Goal: Transaction & Acquisition: Purchase product/service

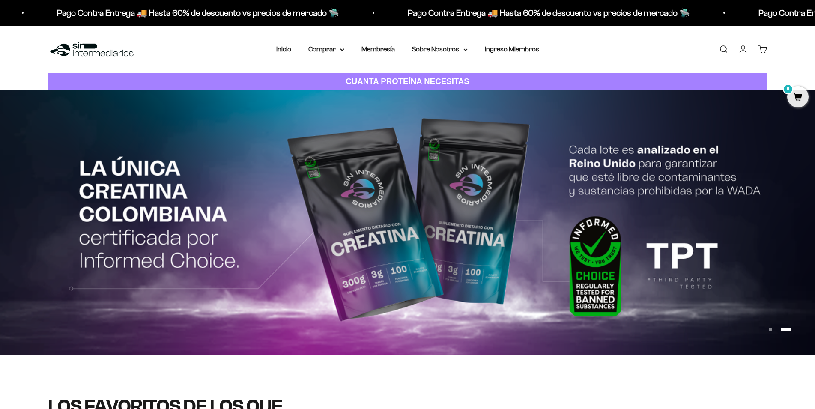
scroll to position [524, 0]
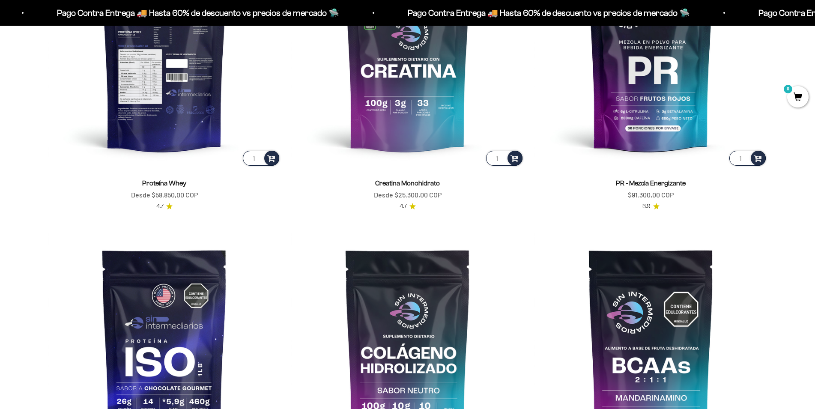
click at [188, 86] on img at bounding box center [164, 50] width 233 height 233
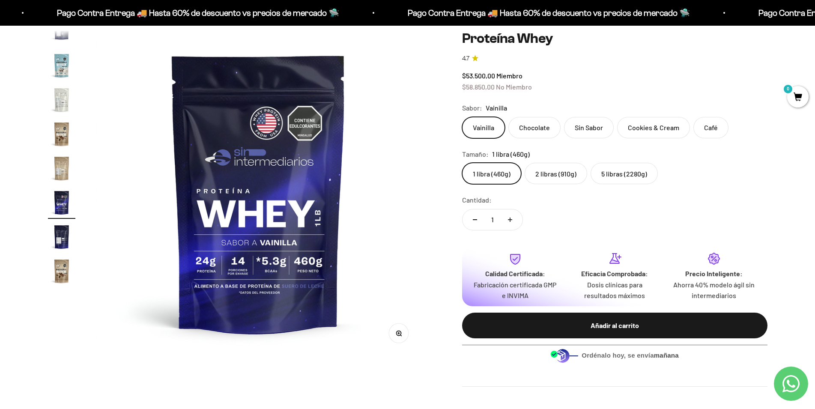
scroll to position [71, 0]
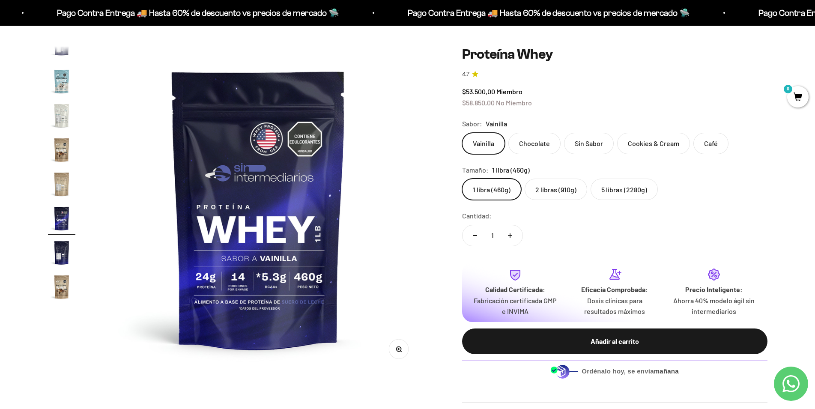
click at [544, 145] on label "Chocolate" at bounding box center [535, 143] width 52 height 21
click at [462, 133] on input "Chocolate" at bounding box center [462, 132] width 0 height 0
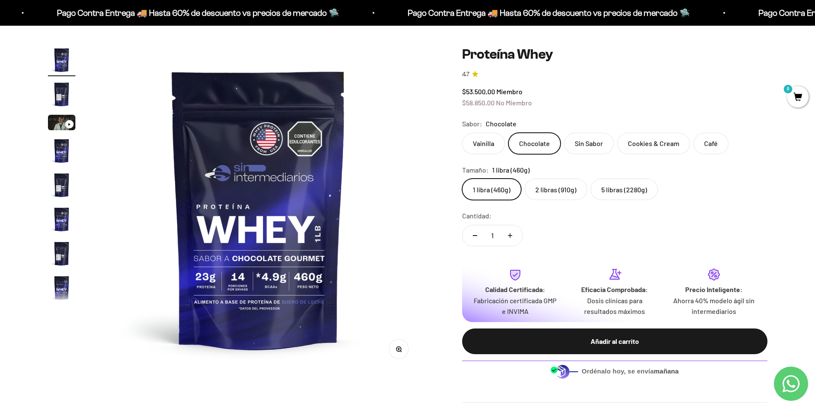
click at [632, 194] on label "5 libras (2280g)" at bounding box center [624, 189] width 67 height 21
click at [462, 179] on input "5 libras (2280g)" at bounding box center [462, 178] width 0 height 0
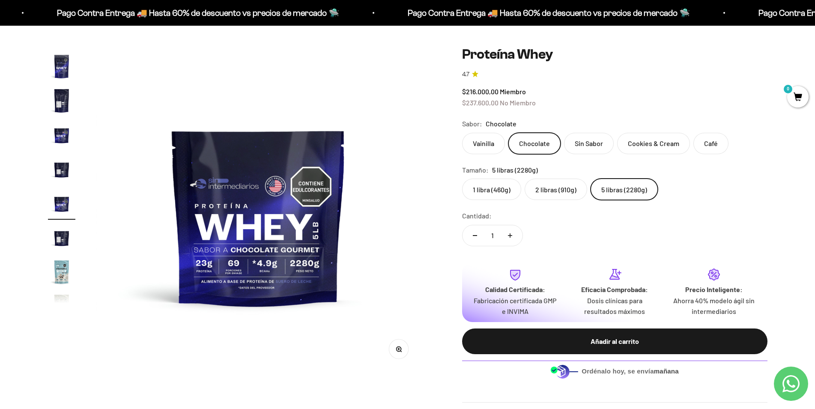
click at [542, 190] on label "2 libras (910g)" at bounding box center [556, 189] width 63 height 21
click at [462, 179] on input "2 libras (910g)" at bounding box center [462, 178] width 0 height 0
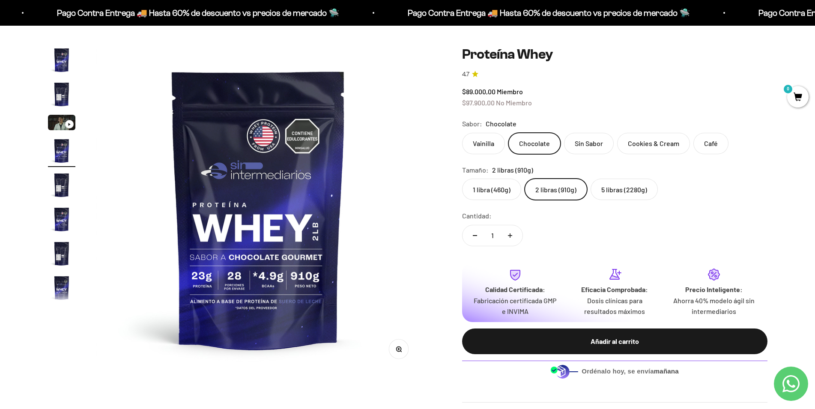
click at [499, 187] on label "1 libra (460g)" at bounding box center [491, 189] width 59 height 21
click at [462, 179] on input "1 libra (460g)" at bounding box center [462, 178] width 0 height 0
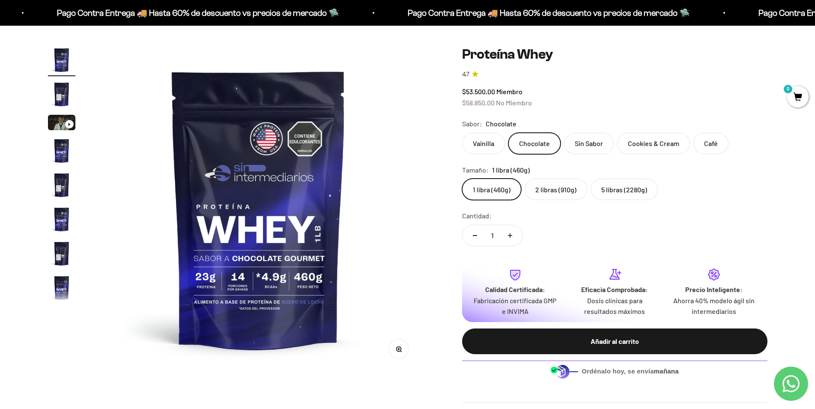
click at [644, 197] on label "5 libras (2280g)" at bounding box center [624, 189] width 67 height 21
click at [462, 179] on input "5 libras (2280g)" at bounding box center [462, 178] width 0 height 0
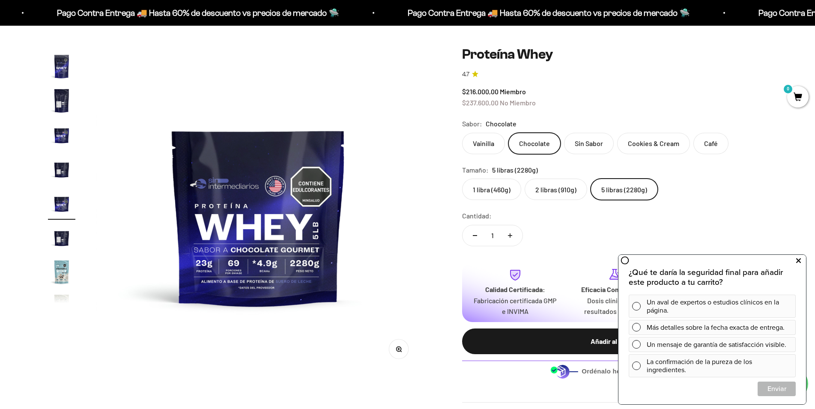
click at [799, 259] on icon at bounding box center [798, 260] width 5 height 11
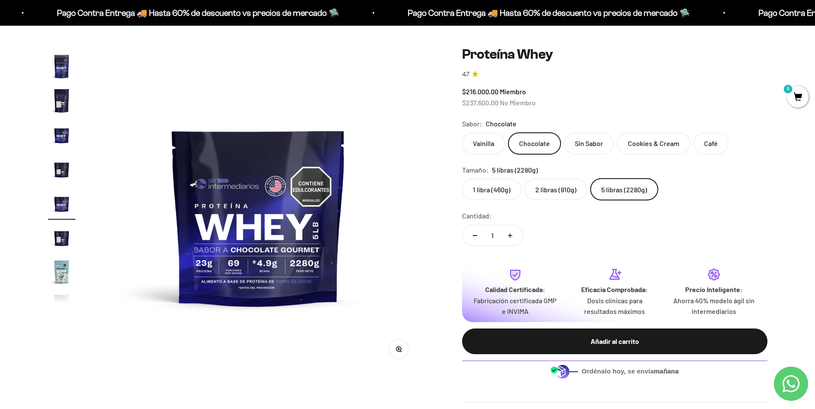
click at [741, 201] on safe-sticky "Proteína Whey 4.7 $216.000,00 Miembro $237.600,00 No Miembro Calidad de líder, …" at bounding box center [614, 224] width 305 height 356
click at [563, 196] on label "2 libras (910g)" at bounding box center [556, 189] width 63 height 21
click at [462, 179] on input "2 libras (910g)" at bounding box center [462, 178] width 0 height 0
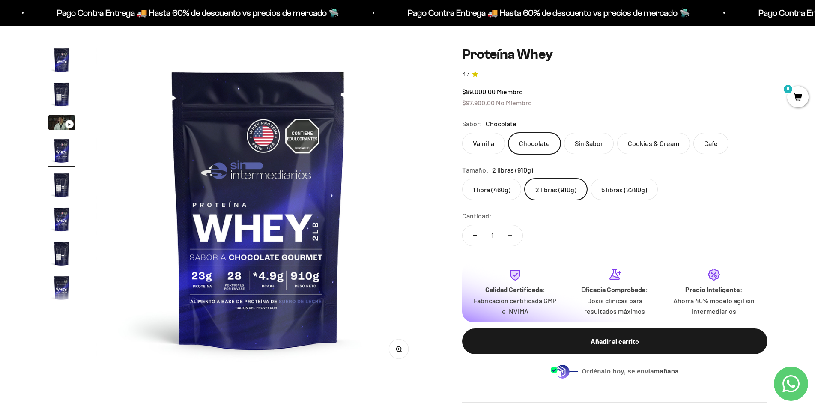
click at [499, 195] on label "1 libra (460g)" at bounding box center [491, 189] width 59 height 21
click at [462, 179] on input "1 libra (460g)" at bounding box center [462, 178] width 0 height 0
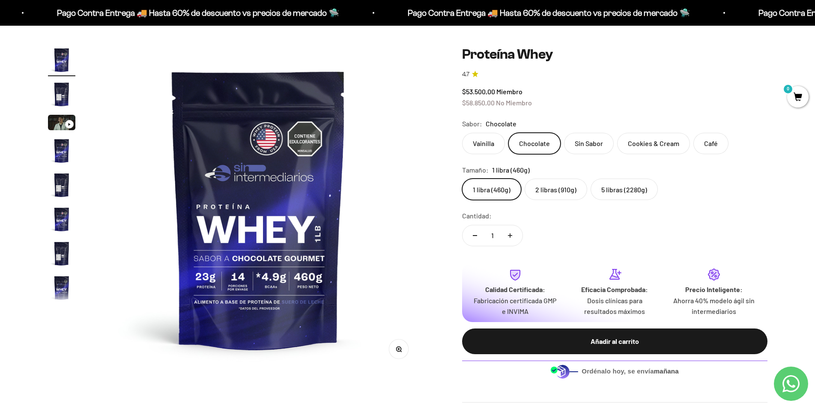
click at [581, 193] on label "2 libras (910g)" at bounding box center [556, 189] width 63 height 21
click at [462, 179] on input "2 libras (910g)" at bounding box center [462, 178] width 0 height 0
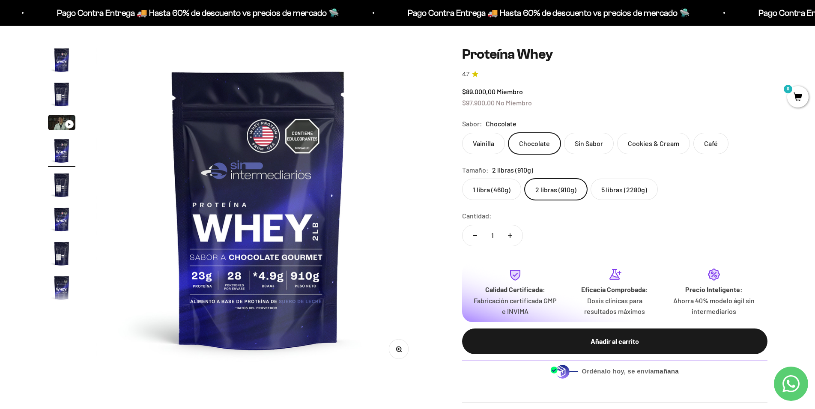
click at [637, 187] on label "5 libras (2280g)" at bounding box center [624, 189] width 67 height 21
click at [462, 179] on input "5 libras (2280g)" at bounding box center [462, 178] width 0 height 0
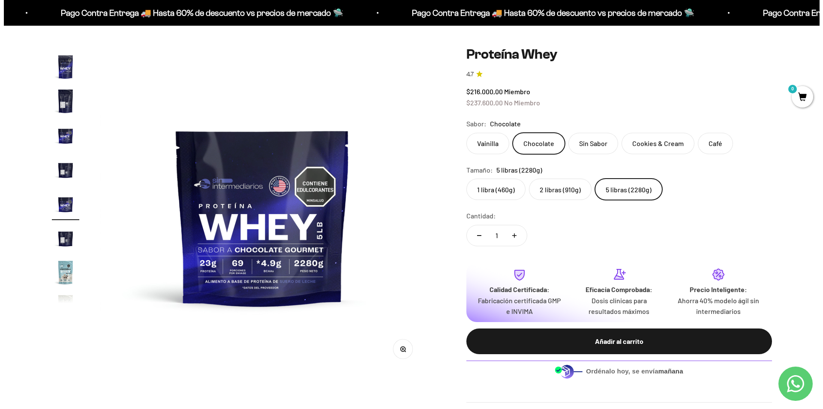
scroll to position [221, 0]
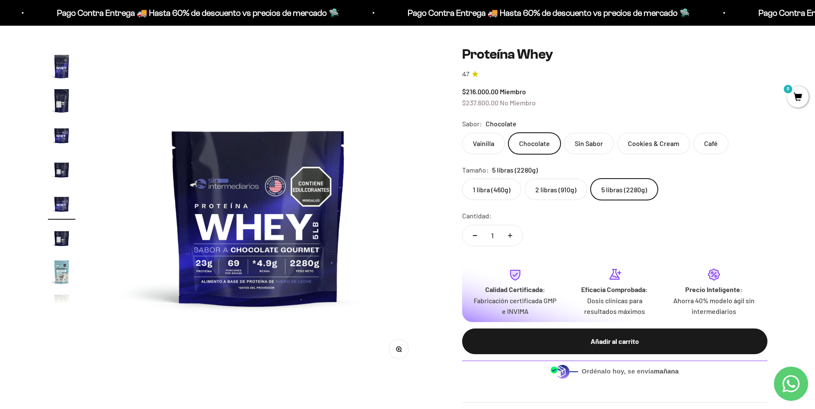
click at [756, 204] on safe-sticky "Proteína Whey 4.7 $216.000,00 Miembro $237.600,00 No Miembro Calidad de líder, …" at bounding box center [614, 224] width 305 height 356
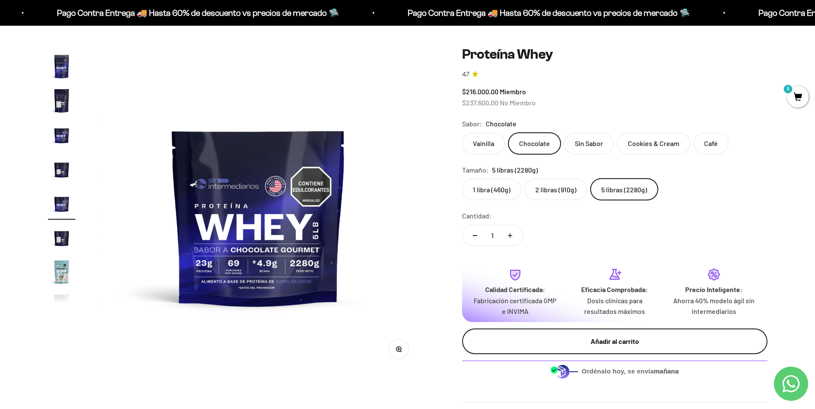
click at [673, 347] on button "Añadir al carrito" at bounding box center [614, 342] width 305 height 26
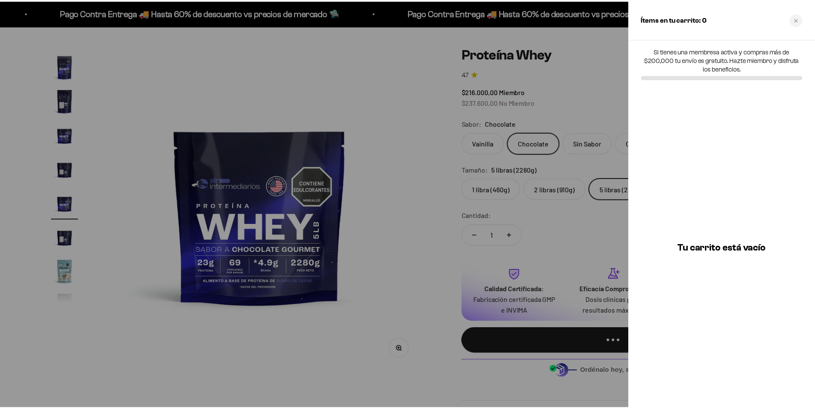
scroll to position [0, 3691]
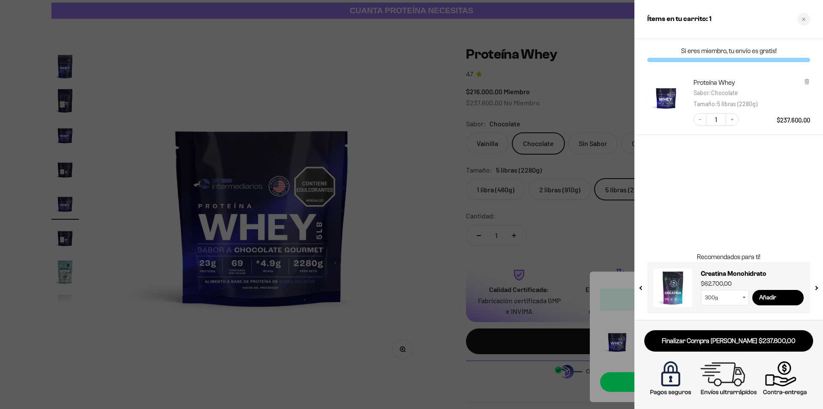
click at [574, 25] on div at bounding box center [411, 204] width 823 height 409
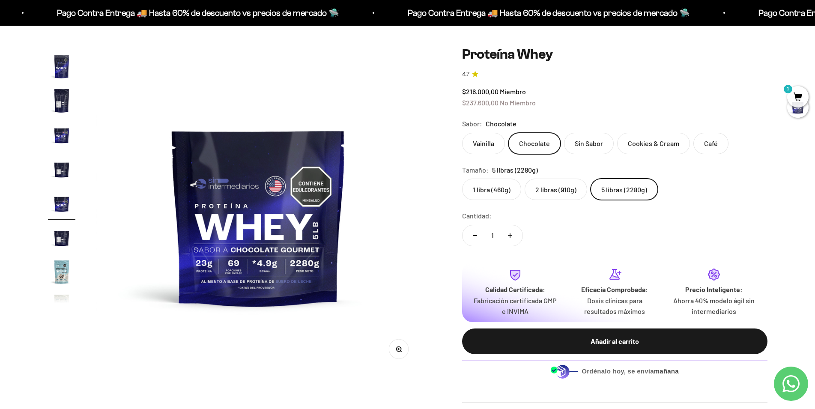
click at [381, 55] on img at bounding box center [258, 208] width 325 height 325
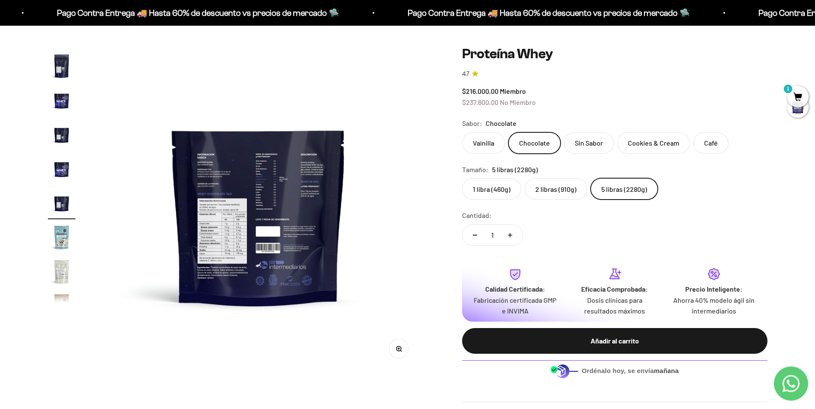
scroll to position [0, 0]
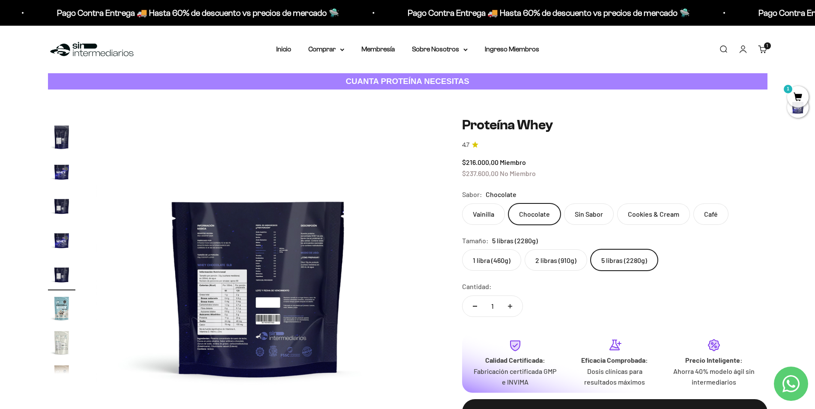
click at [748, 54] on link "Iniciar sesión" at bounding box center [743, 49] width 9 height 9
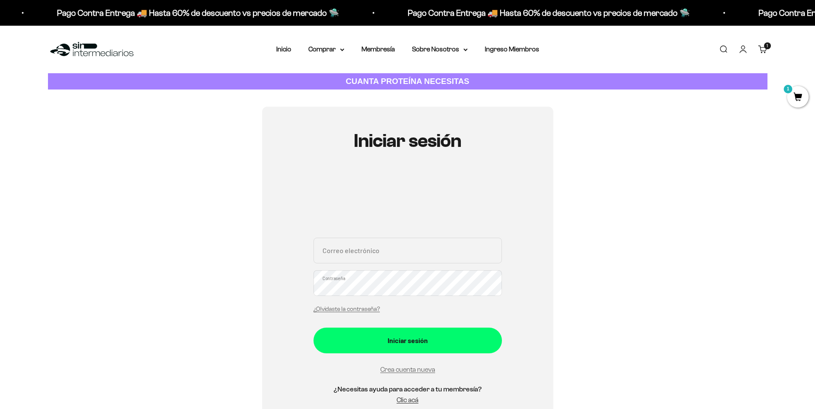
click at [364, 254] on input "Correo electrónico" at bounding box center [408, 251] width 188 height 26
type input "p"
type input "H"
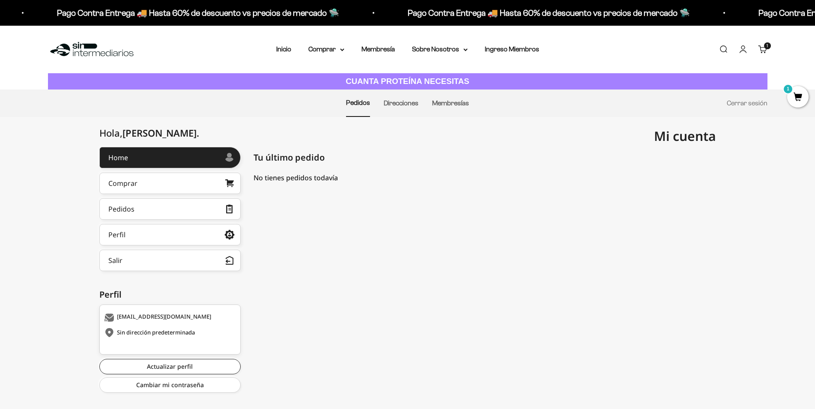
click at [766, 51] on link "Carrito 1 artículo 1" at bounding box center [762, 49] width 9 height 9
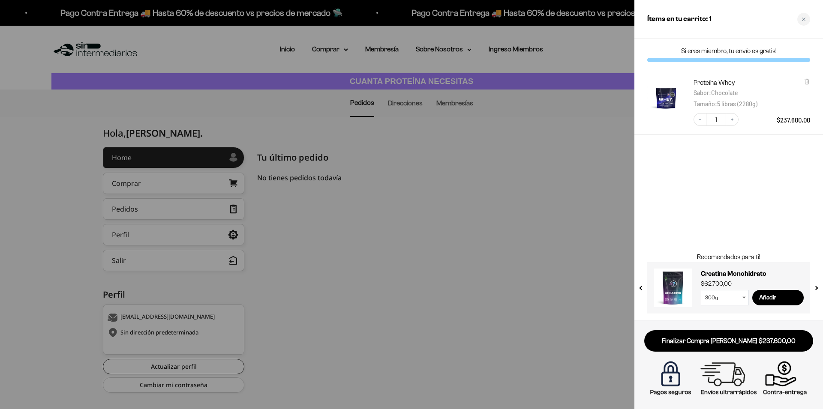
click at [753, 213] on div "Si eres miembro, tu envío es gratis! Proteína Whey Sabor : Chocolate Tamaño : 5…" at bounding box center [728, 179] width 188 height 281
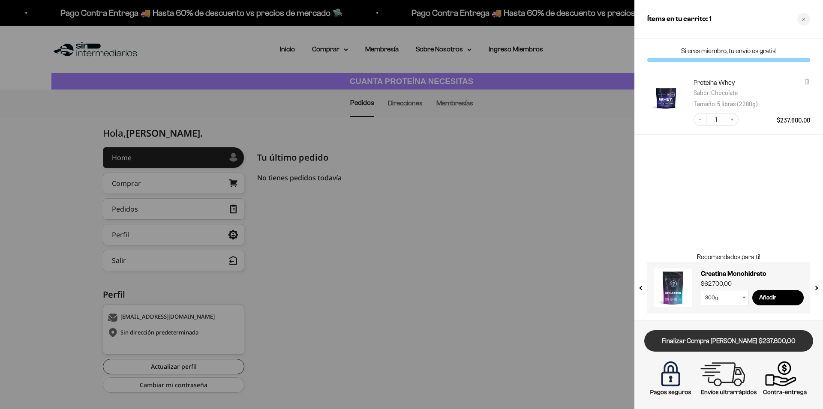
click at [704, 347] on link "Finalizar Compra Segura $237.600,00" at bounding box center [728, 341] width 169 height 22
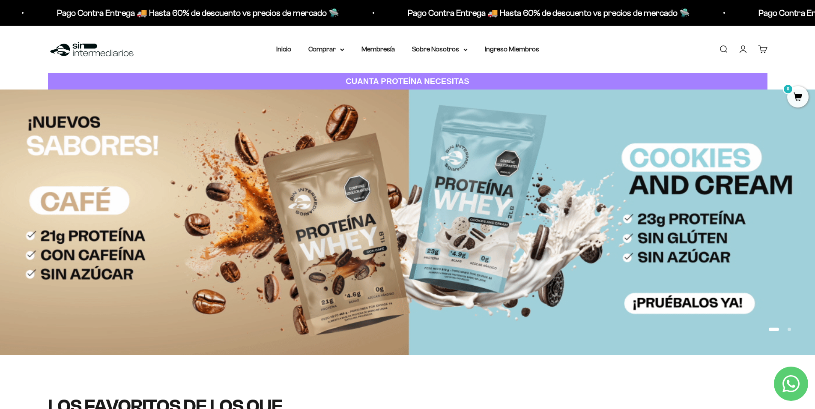
click at [744, 52] on link "Cuenta" at bounding box center [743, 49] width 9 height 9
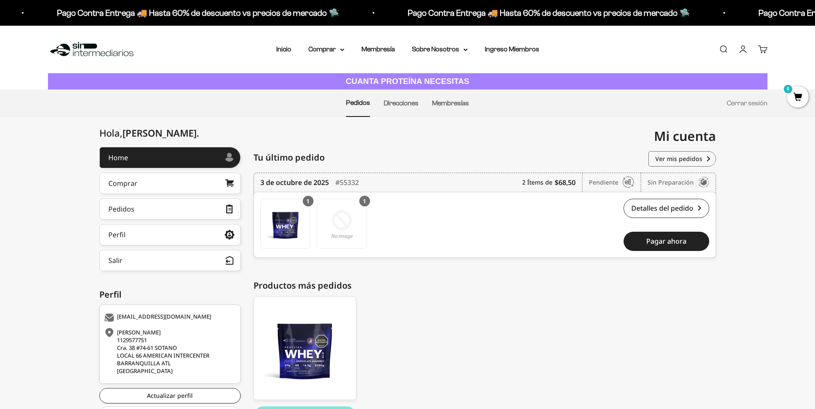
click at [796, 230] on div "[PERSON_NAME] . Home Comprar Pedidos Perfil Información personal Direcciones gu…" at bounding box center [407, 296] width 815 height 298
click at [678, 206] on link "Detalles del pedido" at bounding box center [667, 208] width 86 height 19
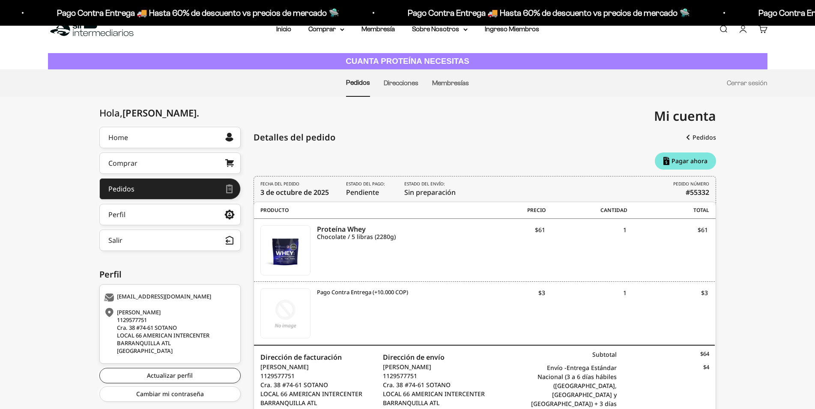
scroll to position [87, 0]
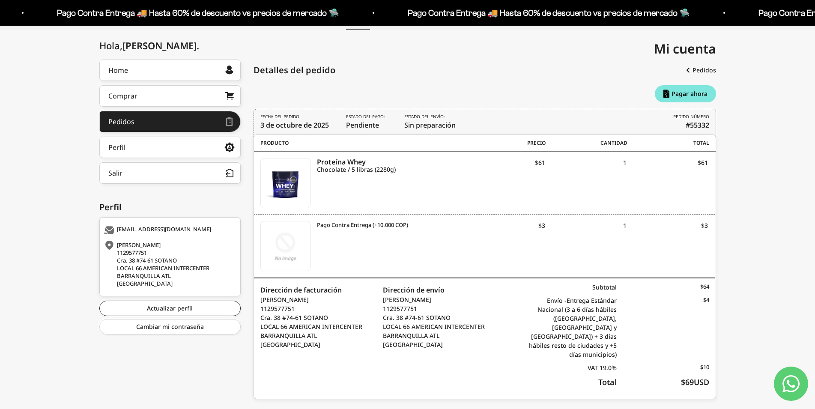
click at [39, 237] on div "[PERSON_NAME] . Home Comprar Pedidos Perfil Información personal Direcciones gu…" at bounding box center [407, 233] width 815 height 346
click at [798, 200] on div "[PERSON_NAME] . Home Comprar Pedidos Perfil Información personal Direcciones gu…" at bounding box center [407, 233] width 815 height 346
click at [795, 385] on icon "Contact us on WhatsApp" at bounding box center [791, 383] width 17 height 17
click at [774, 209] on div "[PERSON_NAME] . Home Comprar Pedidos Perfil Información personal Direcciones gu…" at bounding box center [407, 233] width 815 height 346
drag, startPoint x: 708, startPoint y: 125, endPoint x: 685, endPoint y: 126, distance: 22.7
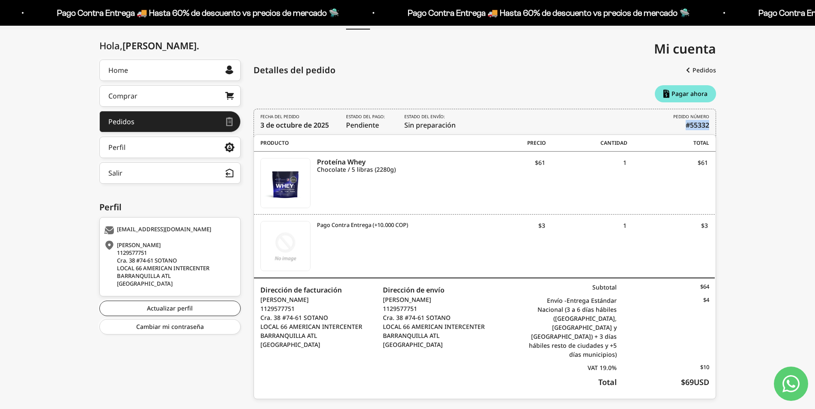
click at [686, 126] on b "#55332" at bounding box center [698, 125] width 24 height 10
copy b "#55332"
drag, startPoint x: 755, startPoint y: 153, endPoint x: 749, endPoint y: 163, distance: 11.9
click at [755, 153] on div "[PERSON_NAME] . Home Comprar Pedidos Perfil Información personal Direcciones gu…" at bounding box center [407, 233] width 815 height 346
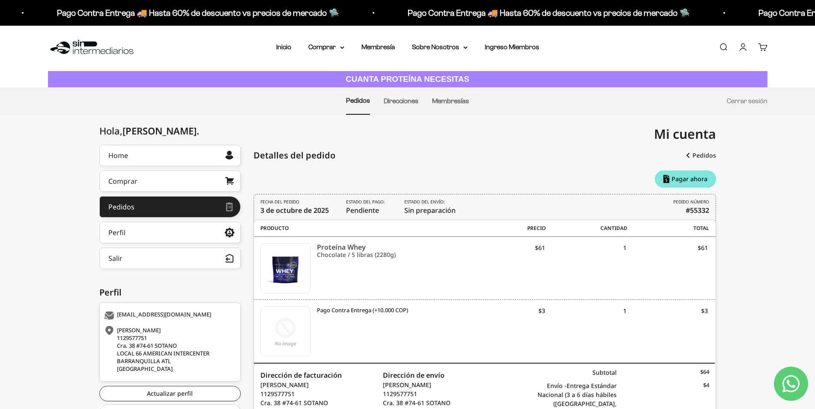
scroll to position [0, 0]
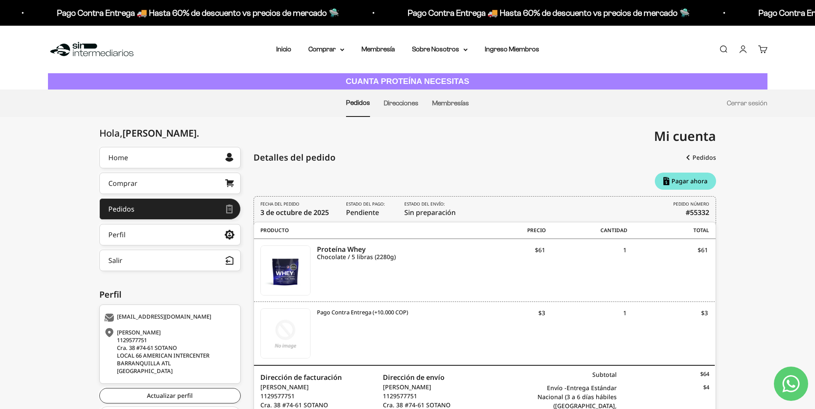
click at [36, 176] on div "[PERSON_NAME] . Home Comprar Pedidos Perfil Información personal Direcciones gu…" at bounding box center [407, 320] width 815 height 346
click at [757, 188] on div "[PERSON_NAME] . Home Comprar Pedidos Perfil Información personal Direcciones gu…" at bounding box center [407, 320] width 815 height 346
